Goal: Task Accomplishment & Management: Complete application form

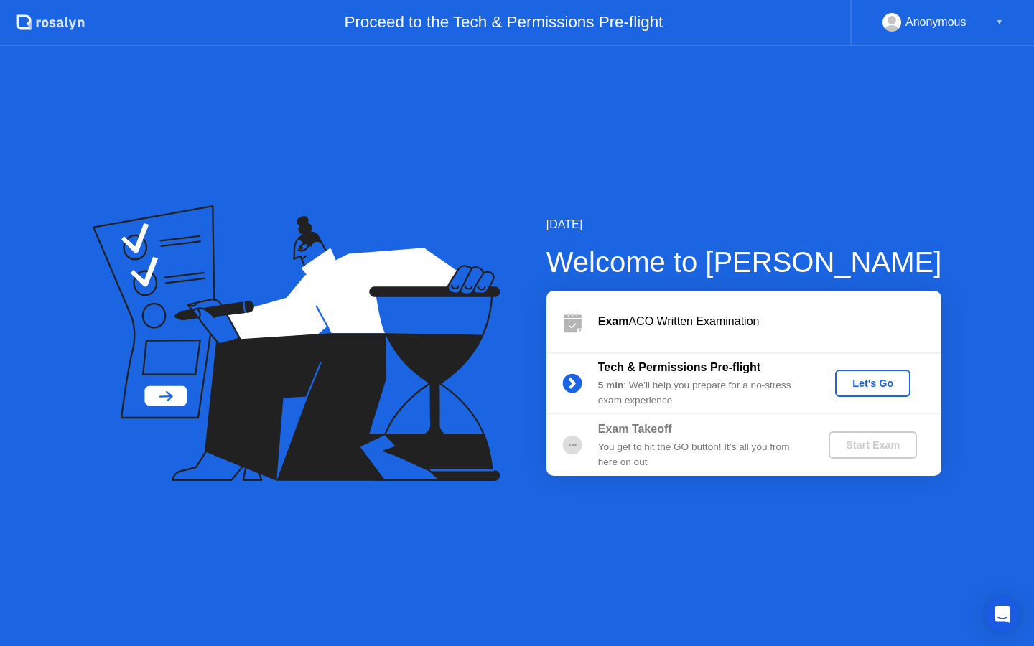
click at [855, 387] on div "Let's Go" at bounding box center [873, 383] width 64 height 11
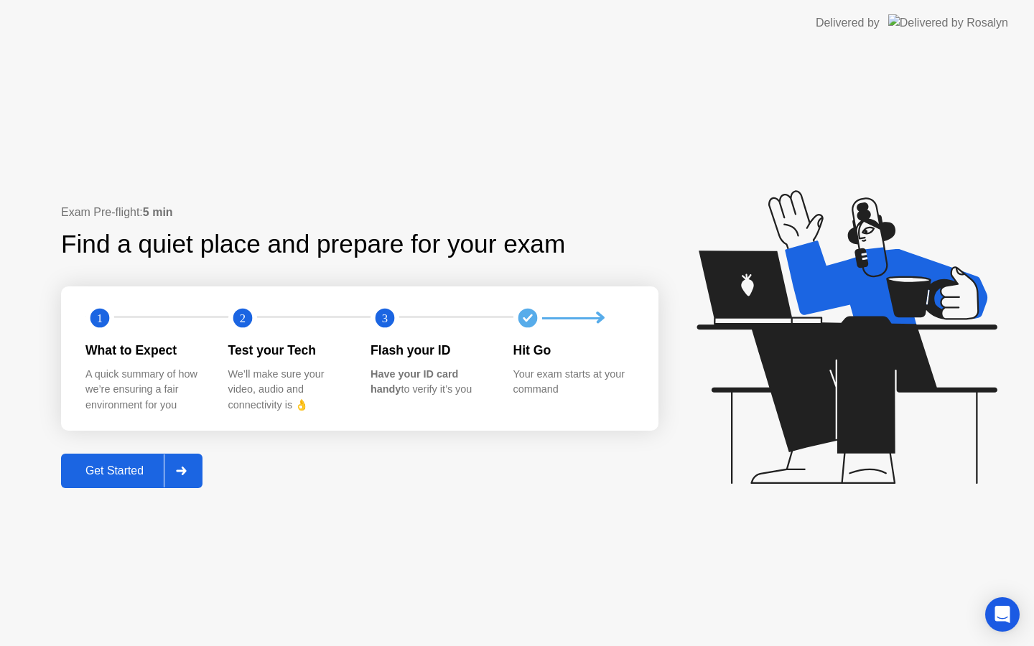
click at [131, 469] on div "Get Started" at bounding box center [114, 471] width 98 height 13
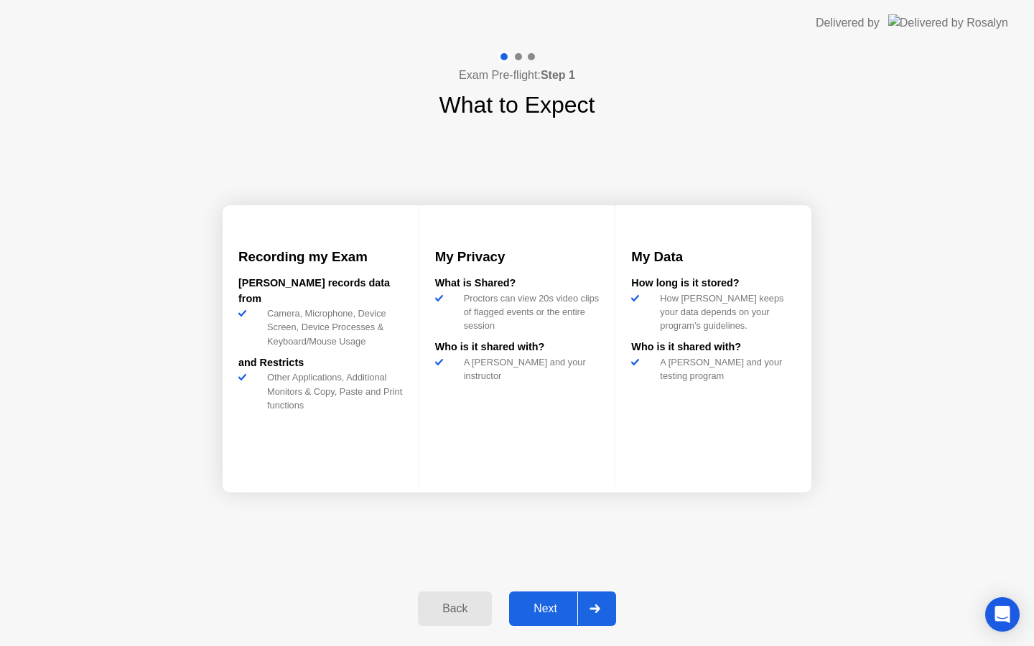
click at [519, 605] on div "Next" at bounding box center [546, 609] width 64 height 13
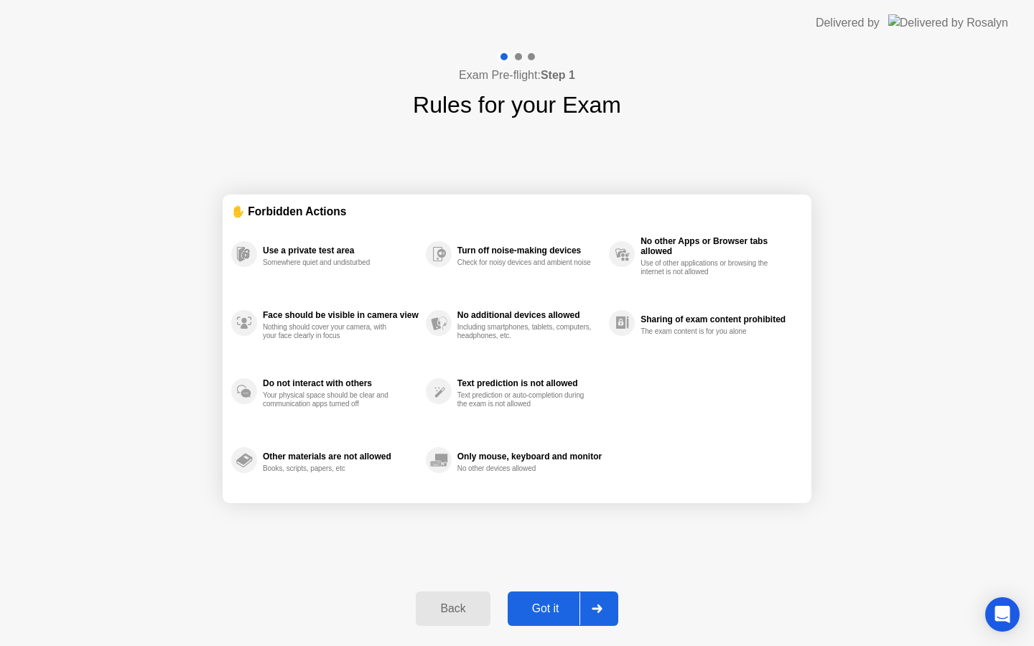
click at [543, 613] on div "Got it" at bounding box center [546, 609] width 68 height 13
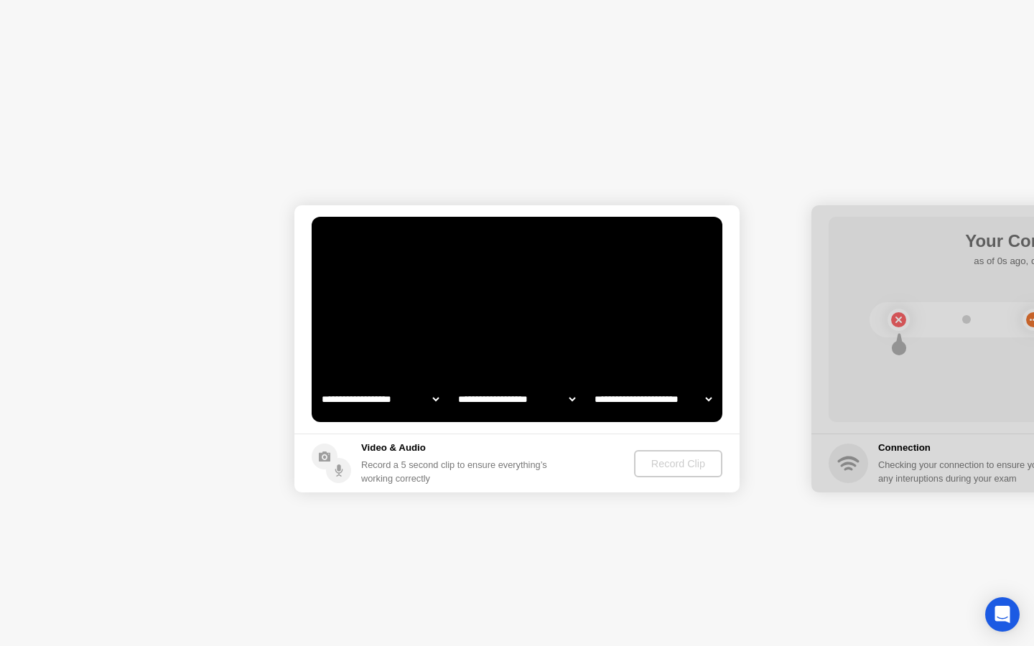
select select "**********"
select select "*******"
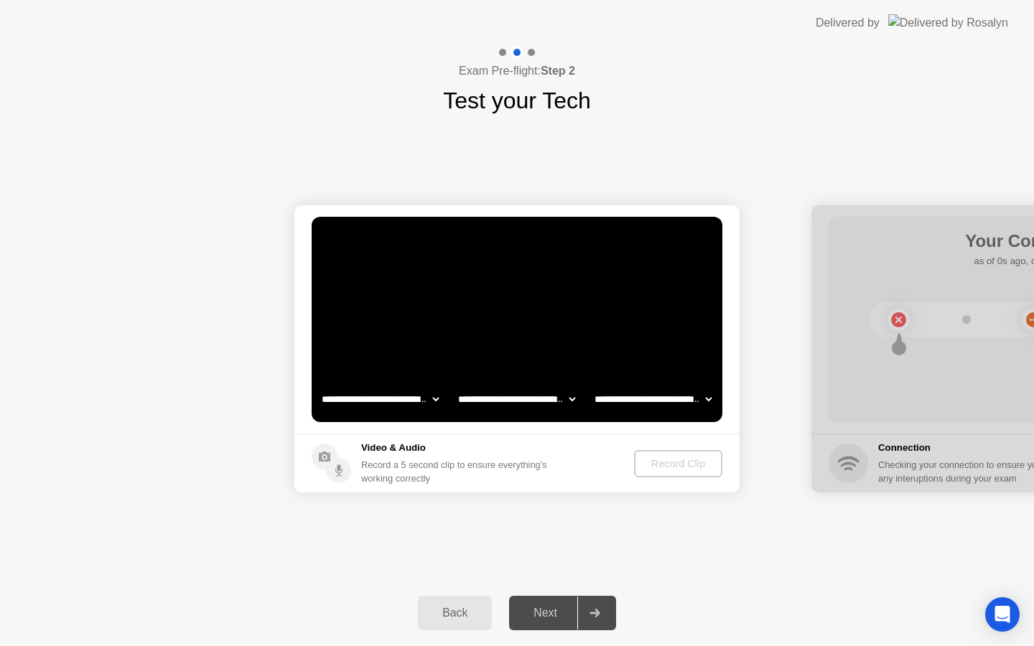
click at [543, 613] on div "Next" at bounding box center [546, 613] width 64 height 13
click at [514, 262] on video at bounding box center [517, 319] width 411 height 205
click at [674, 460] on div "Record Clip" at bounding box center [679, 463] width 77 height 11
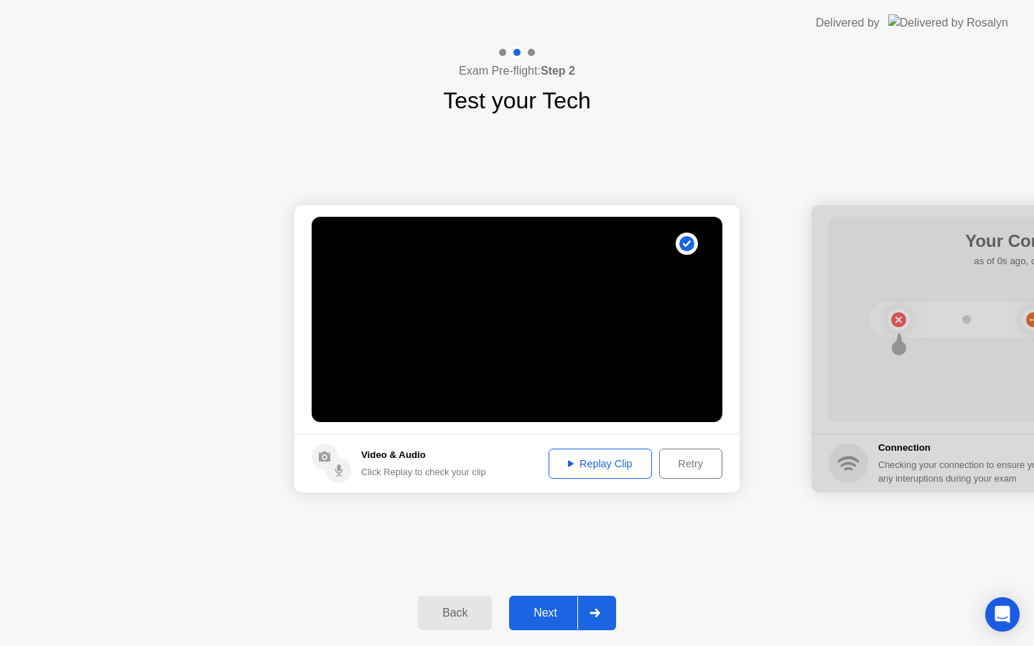
click at [613, 466] on div "Replay Clip" at bounding box center [600, 463] width 93 height 11
click at [608, 459] on div "Replay Clip" at bounding box center [600, 463] width 93 height 11
click at [687, 460] on div "Retry" at bounding box center [690, 463] width 53 height 11
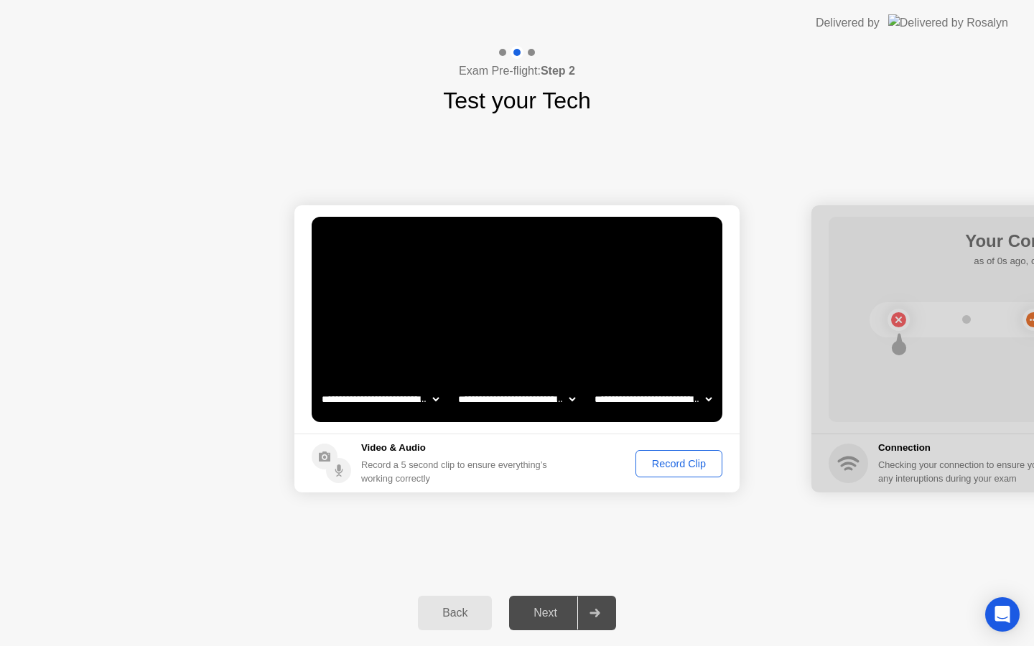
click at [540, 607] on div "Next" at bounding box center [546, 613] width 64 height 13
click at [537, 616] on div "Next" at bounding box center [546, 613] width 64 height 13
click at [595, 613] on icon at bounding box center [595, 613] width 10 height 9
click at [594, 611] on icon at bounding box center [595, 613] width 11 height 9
click at [560, 617] on div "Next" at bounding box center [546, 613] width 64 height 13
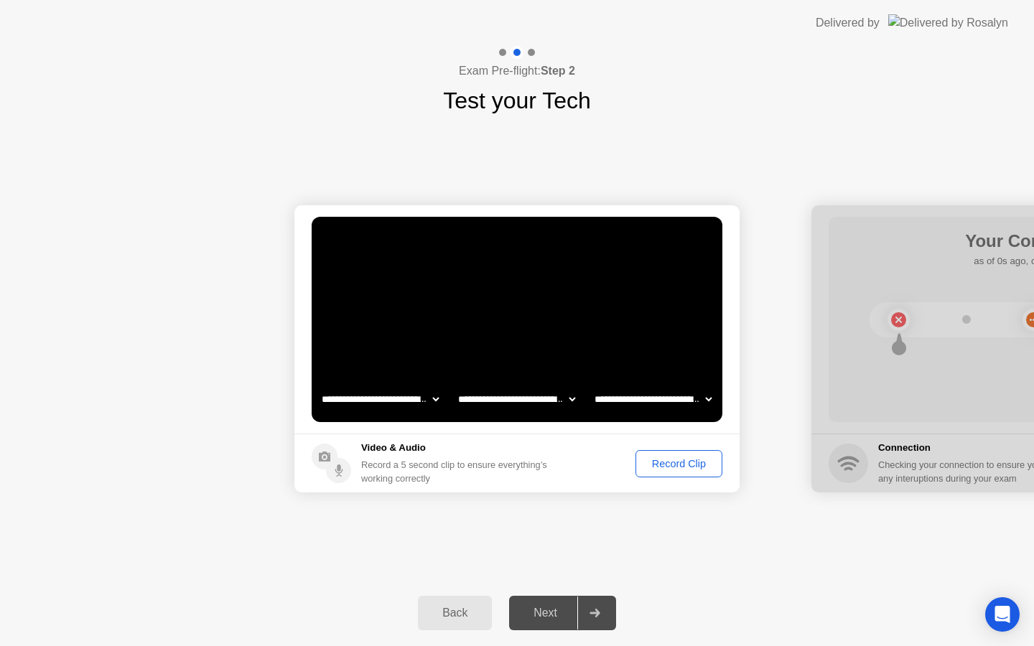
click at [586, 613] on div at bounding box center [594, 613] width 34 height 33
click at [664, 467] on div "Record Clip" at bounding box center [679, 463] width 77 height 11
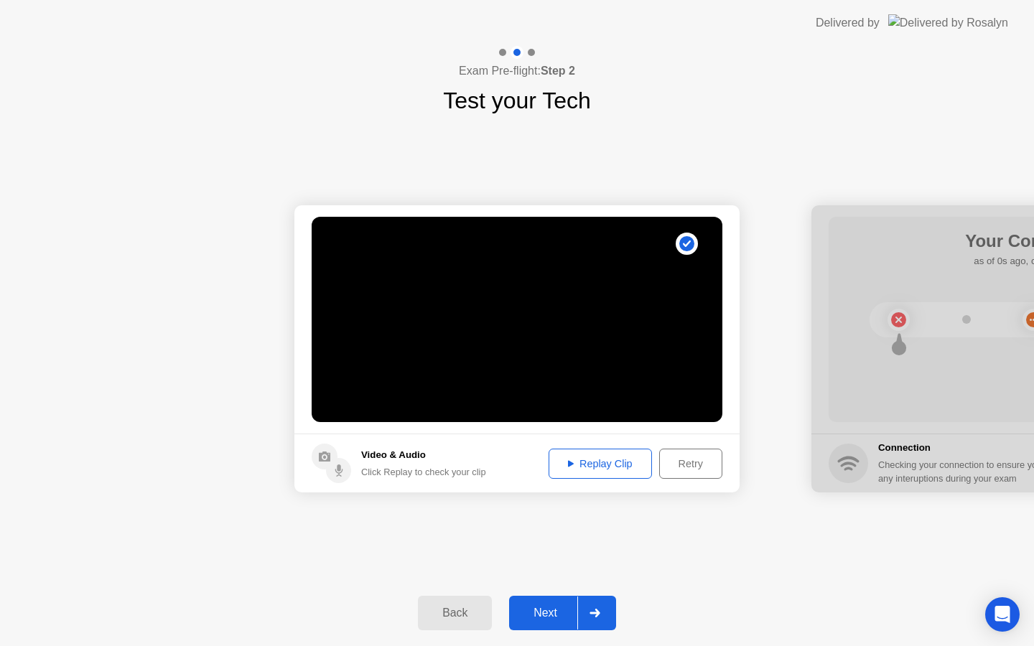
click at [606, 460] on div "Replay Clip" at bounding box center [600, 463] width 93 height 11
click at [544, 611] on div "Next" at bounding box center [546, 613] width 64 height 13
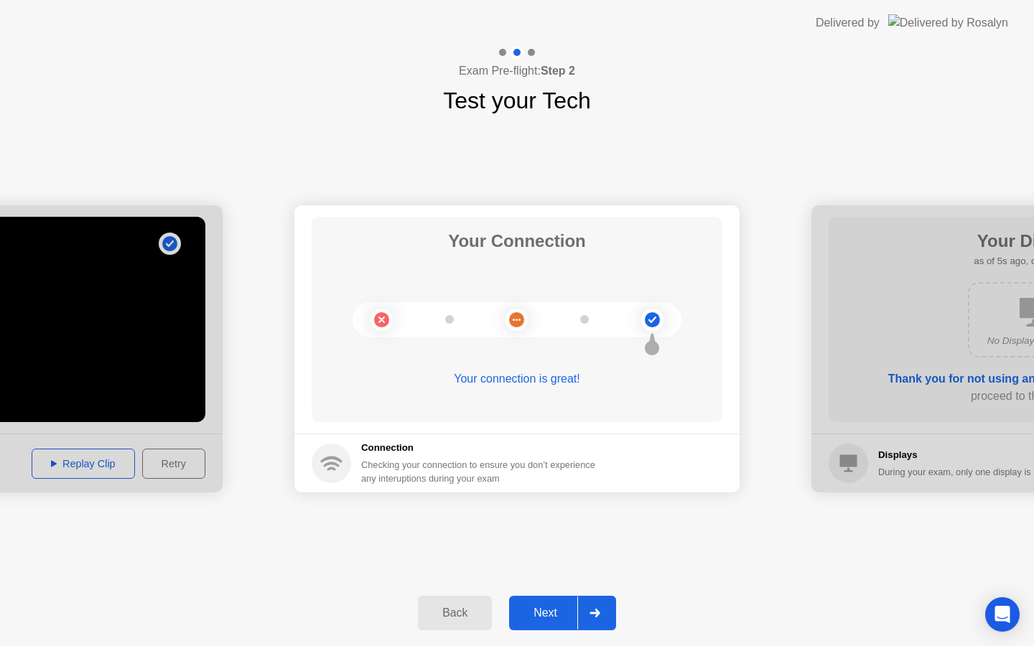
click at [544, 611] on div "Next" at bounding box center [546, 613] width 64 height 13
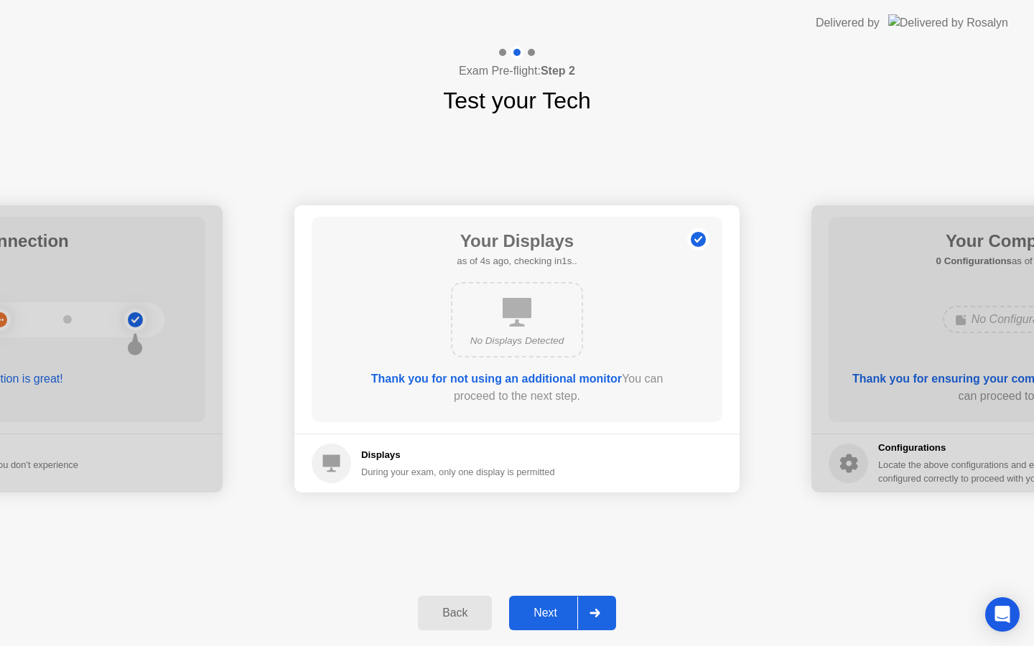
click at [557, 613] on div "Next" at bounding box center [546, 613] width 64 height 13
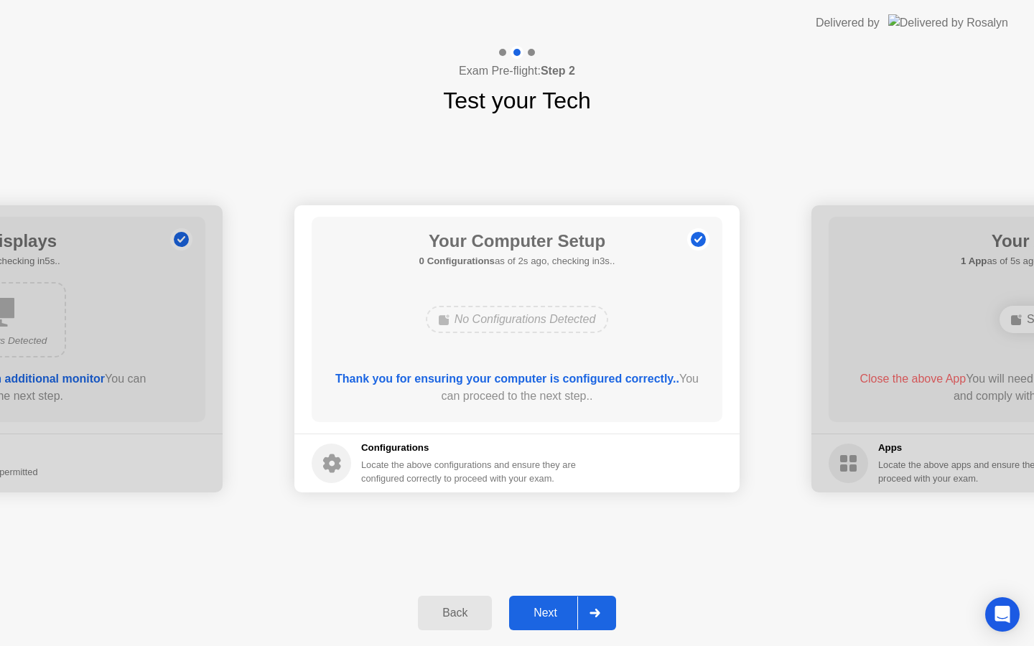
click at [557, 613] on div "Next" at bounding box center [546, 613] width 64 height 13
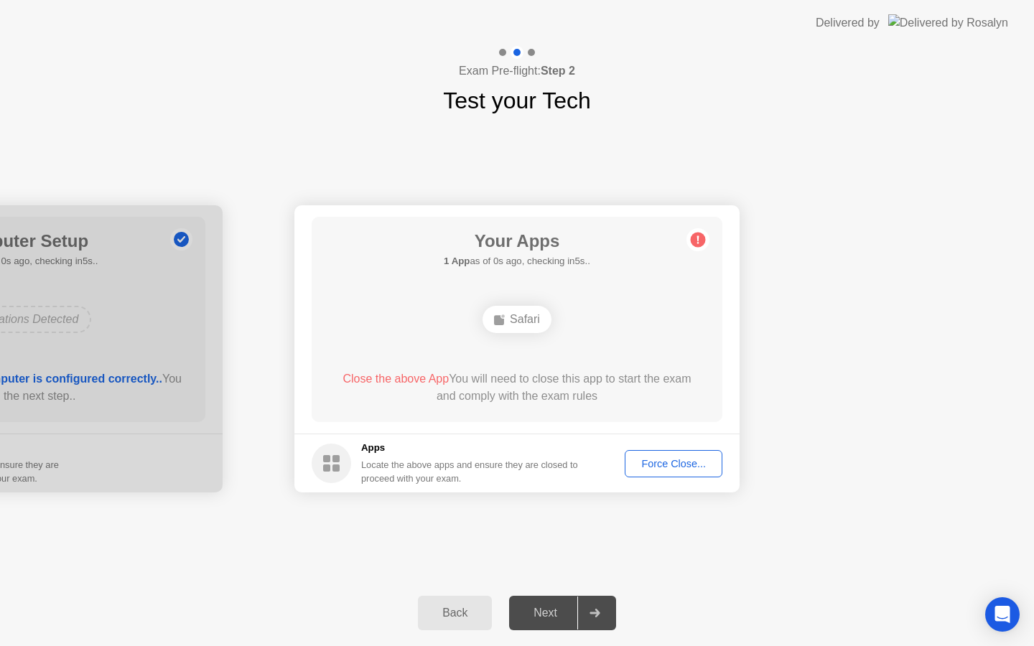
click at [650, 460] on div "Force Close..." at bounding box center [674, 463] width 88 height 11
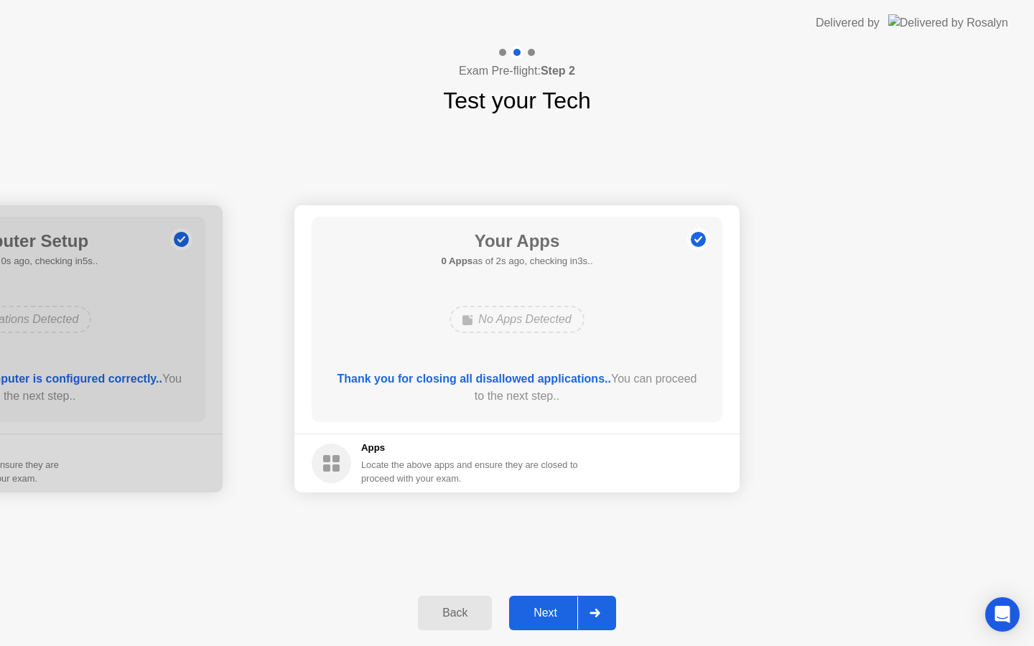
click at [529, 616] on div "Next" at bounding box center [546, 613] width 64 height 13
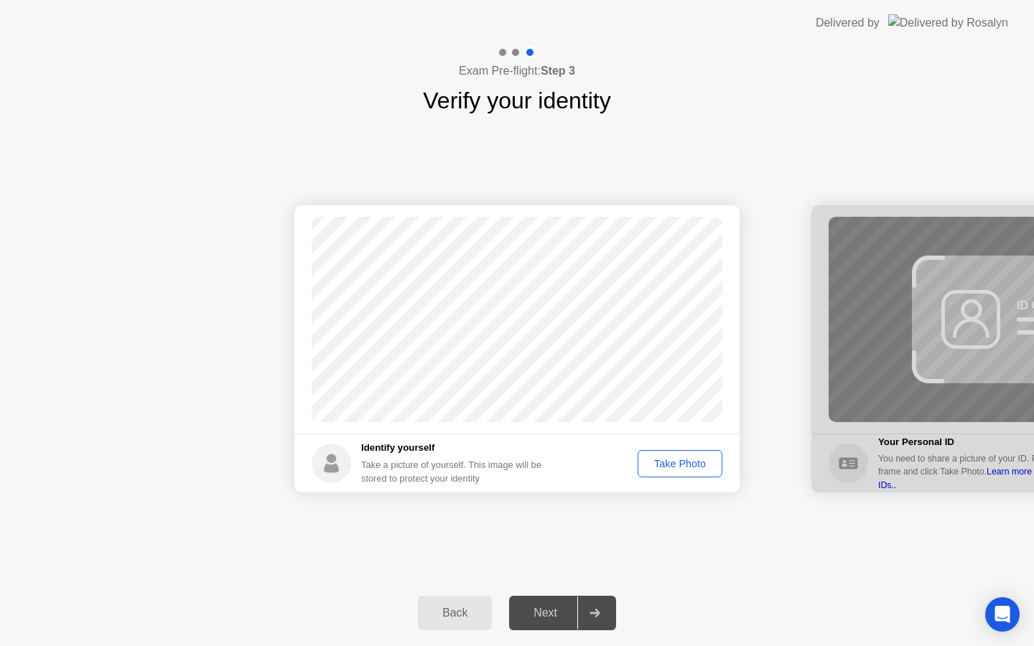
click at [684, 455] on button "Take Photo" at bounding box center [680, 463] width 85 height 27
click at [547, 604] on button "Next" at bounding box center [562, 613] width 107 height 34
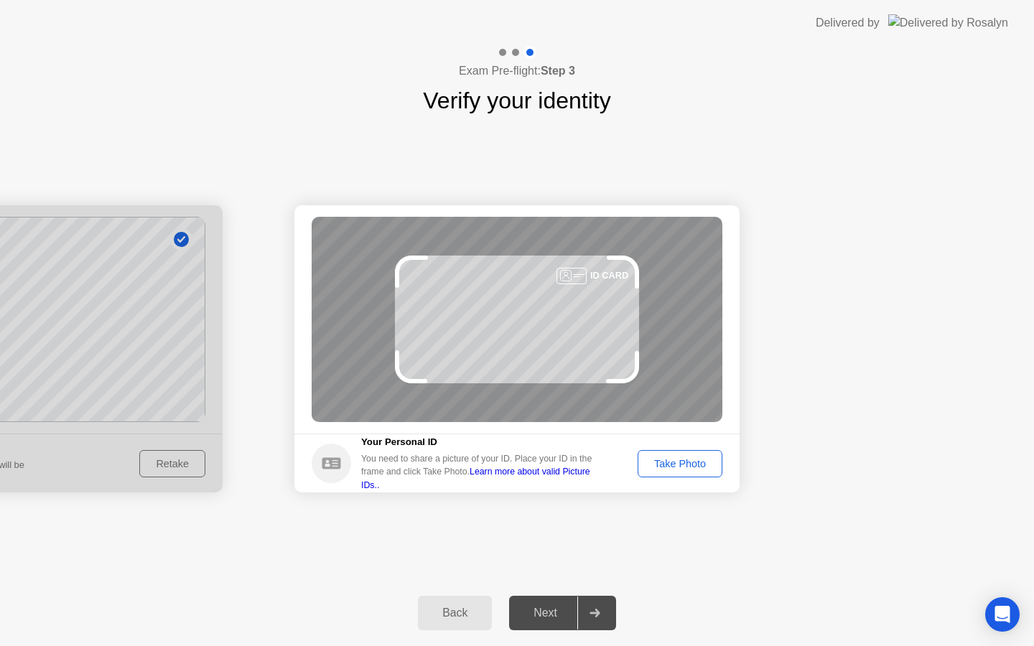
click at [665, 466] on div "Take Photo" at bounding box center [680, 463] width 75 height 11
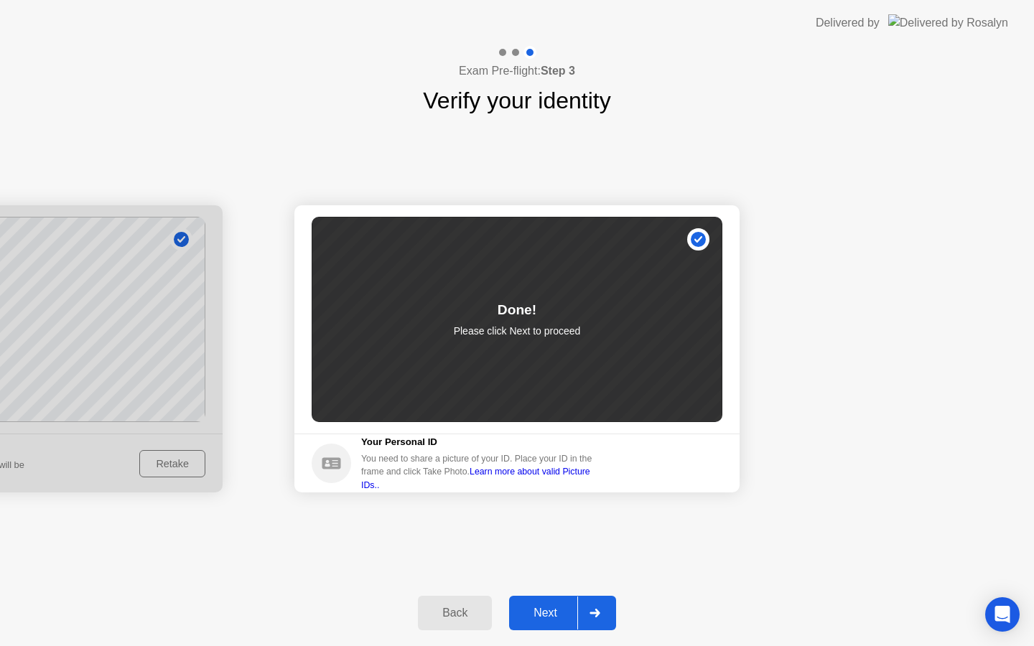
click at [538, 609] on div "Next" at bounding box center [546, 613] width 64 height 13
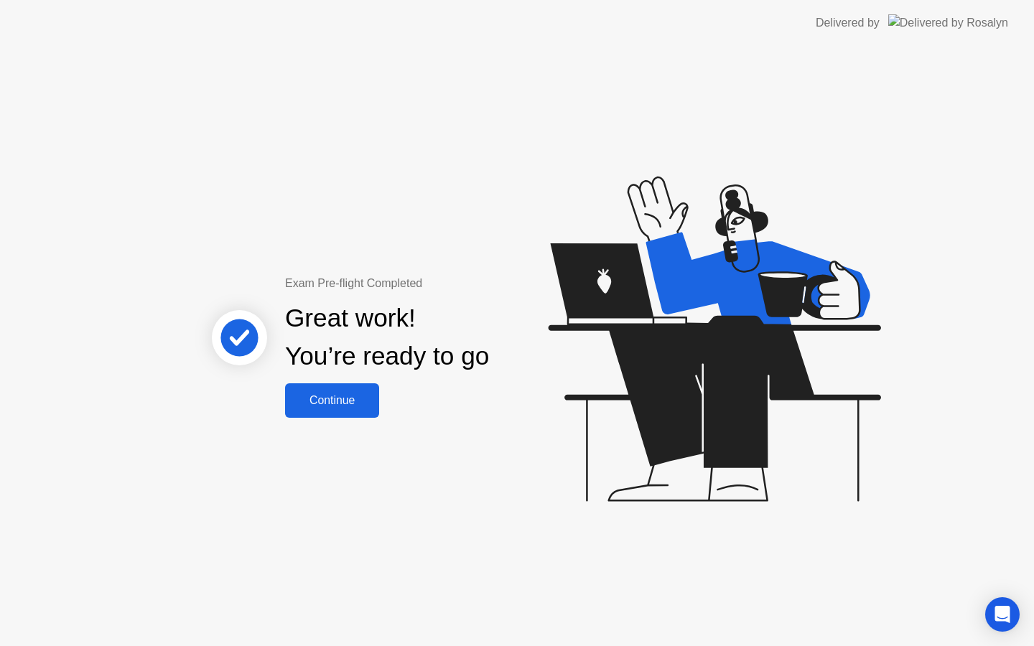
click at [320, 386] on button "Continue" at bounding box center [332, 401] width 94 height 34
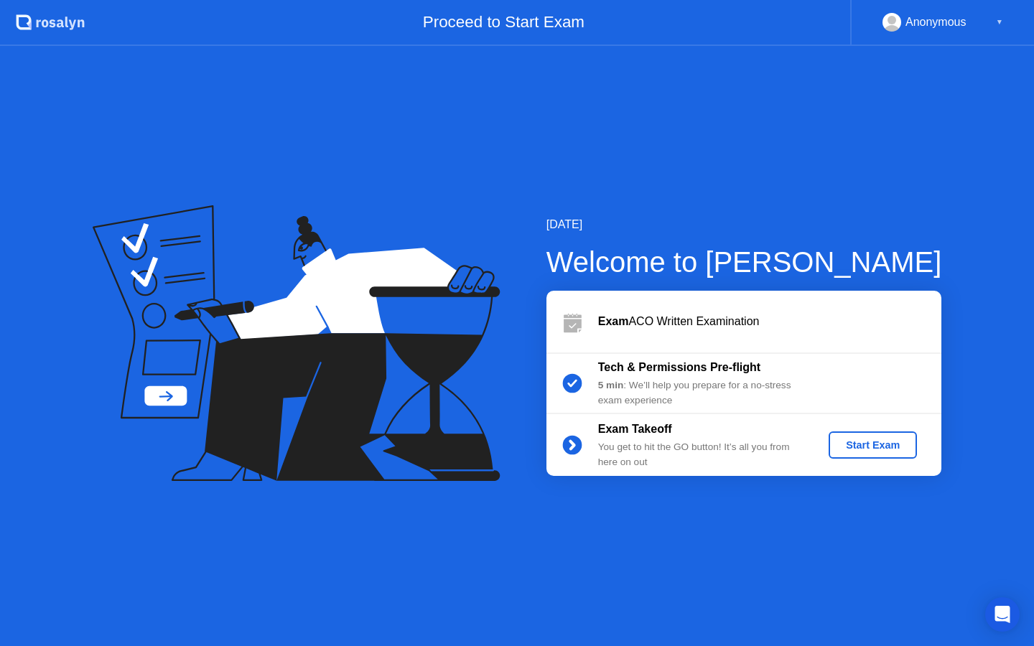
click at [865, 445] on div "Start Exam" at bounding box center [873, 445] width 77 height 11
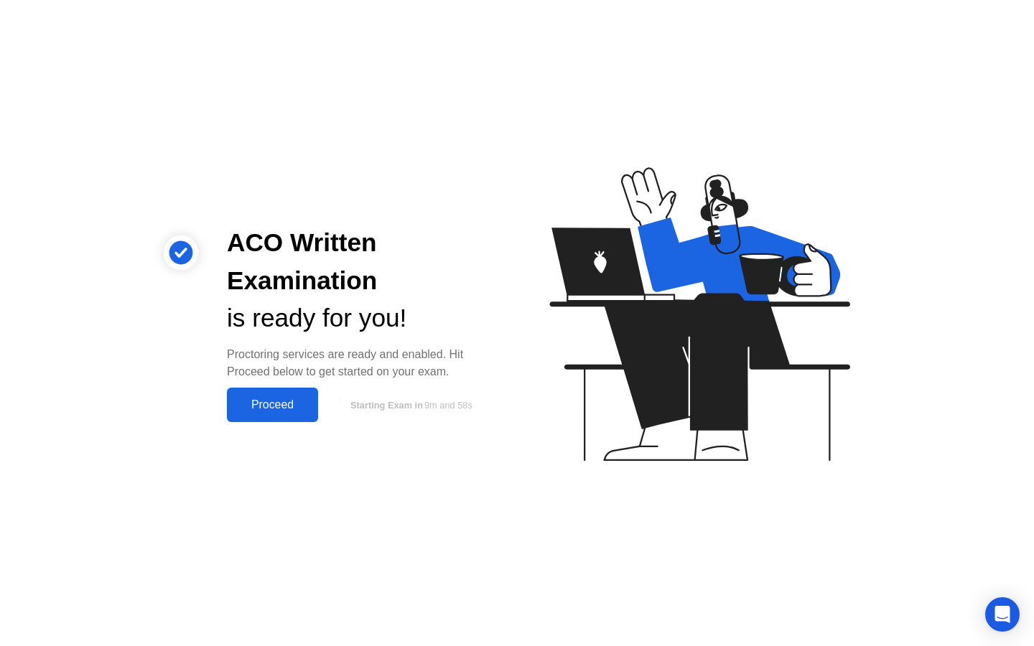
click at [273, 399] on div "Proceed" at bounding box center [272, 405] width 83 height 13
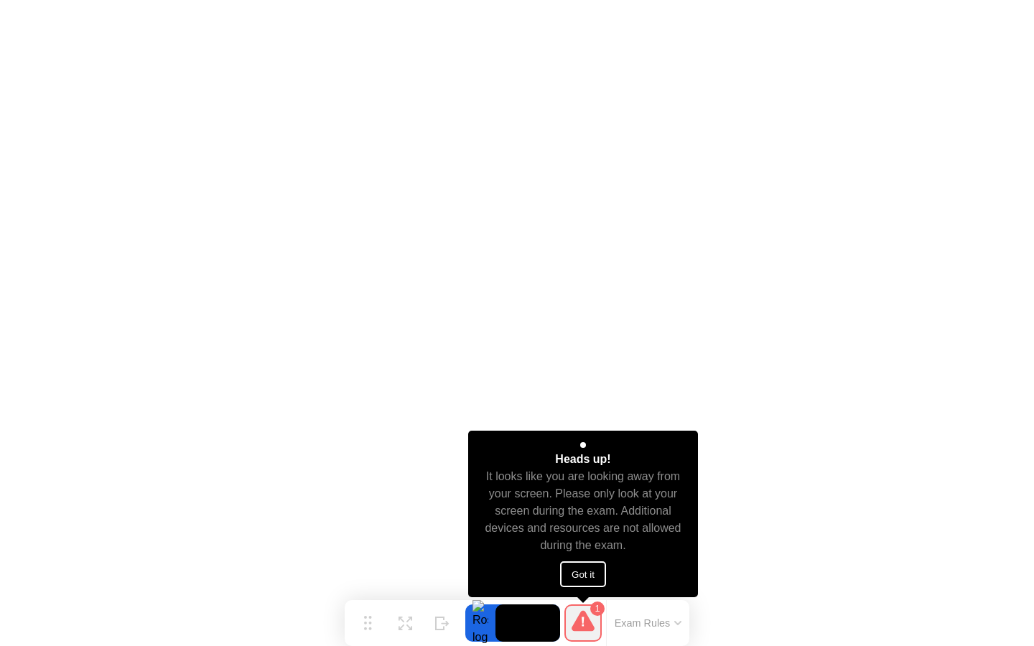
click at [577, 567] on button "Got it" at bounding box center [583, 575] width 46 height 26
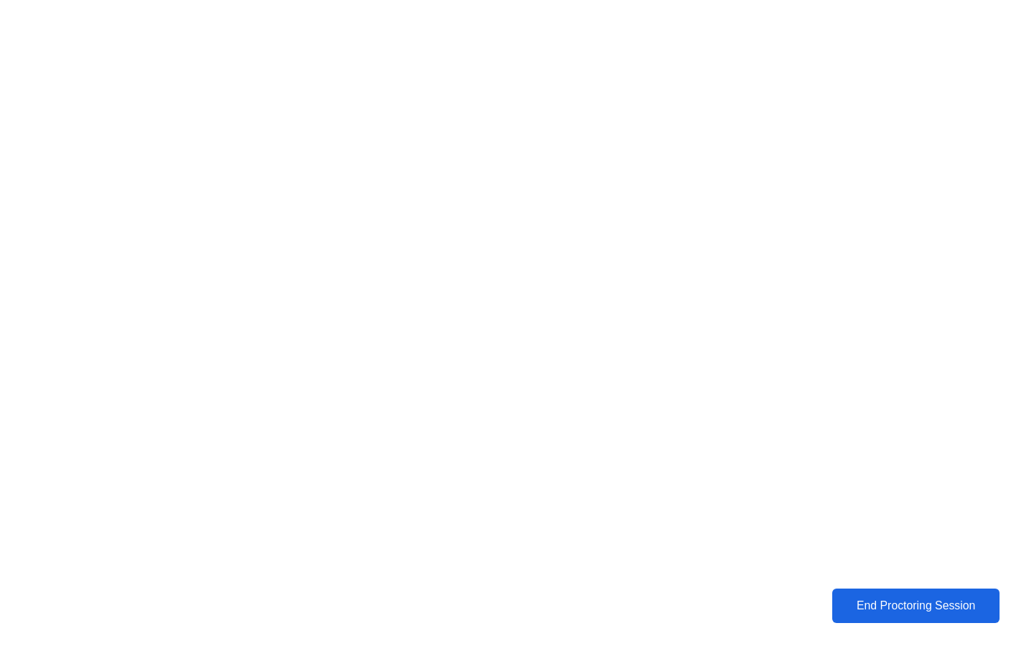
click at [842, 608] on div "End Proctoring Session" at bounding box center [916, 606] width 159 height 13
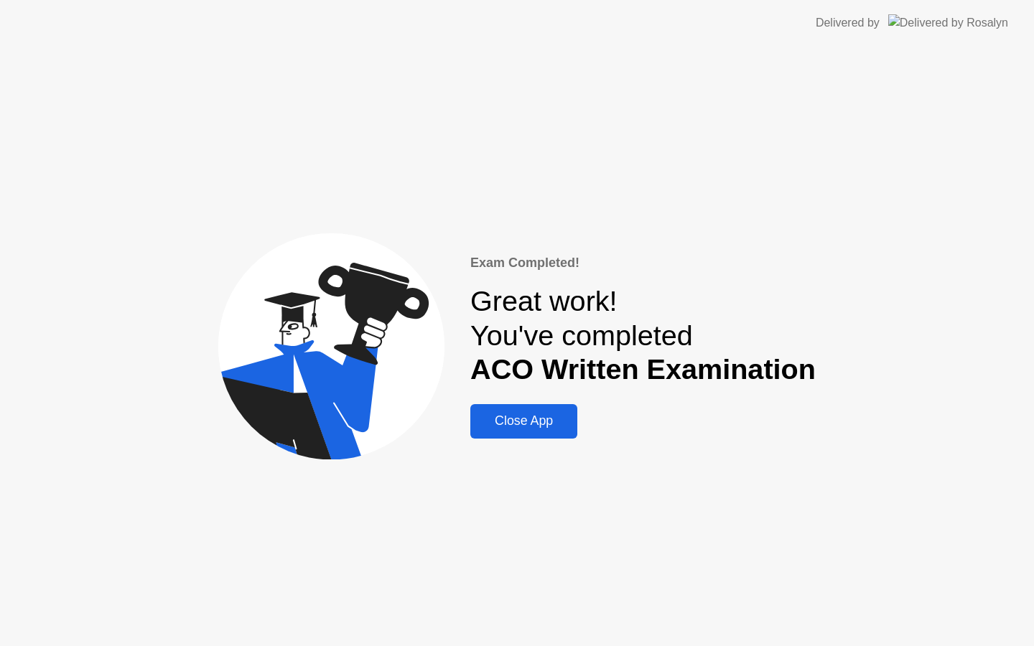
click at [557, 417] on div "Close App" at bounding box center [524, 421] width 98 height 15
